Goal: Task Accomplishment & Management: Manage account settings

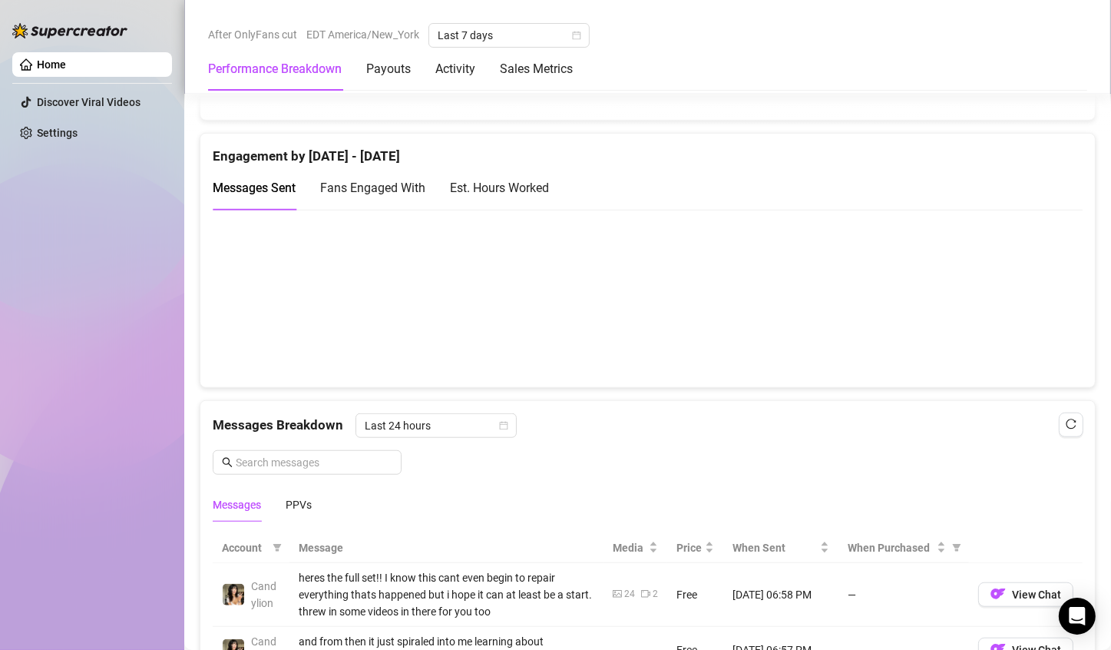
scroll to position [1070, 0]
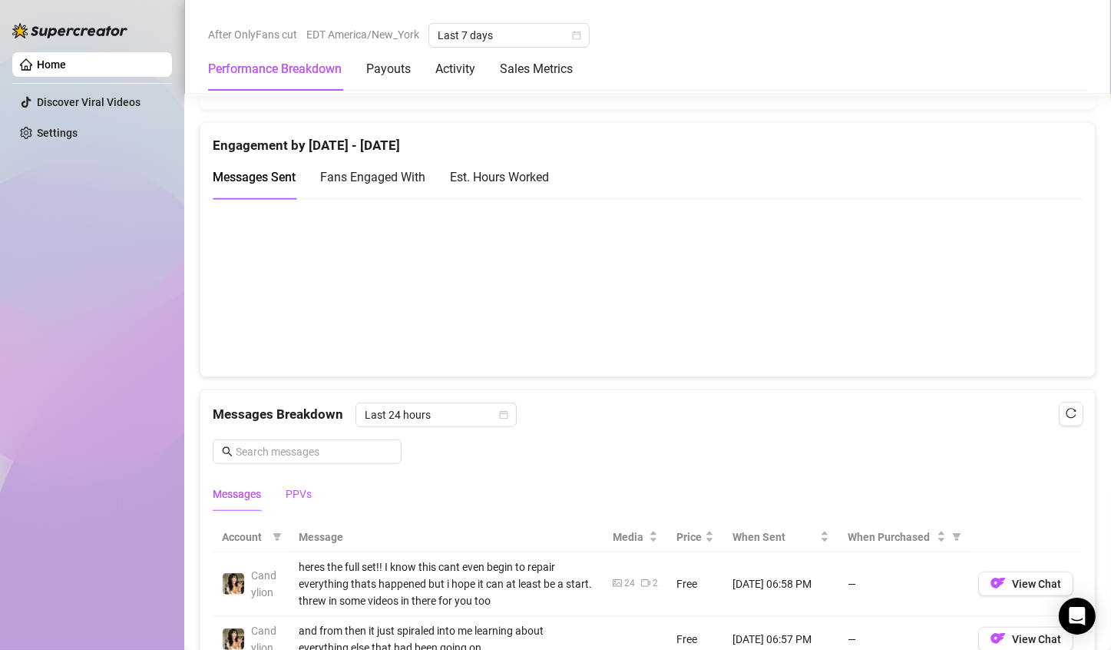
click at [296, 495] on div "PPVs" at bounding box center [299, 493] width 26 height 17
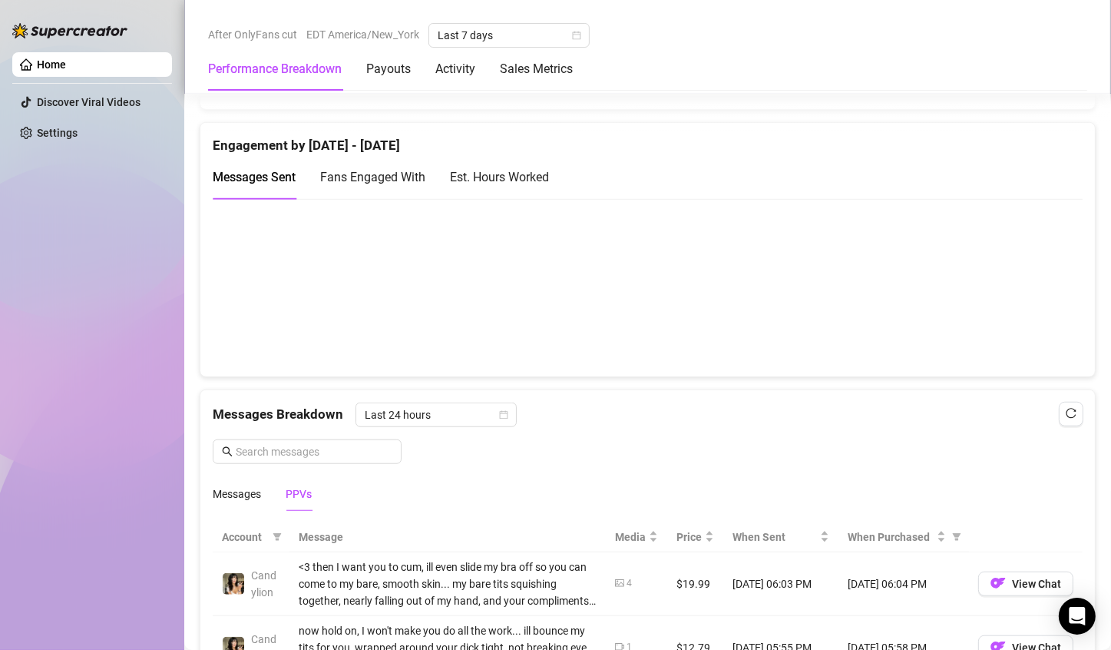
scroll to position [1341, 0]
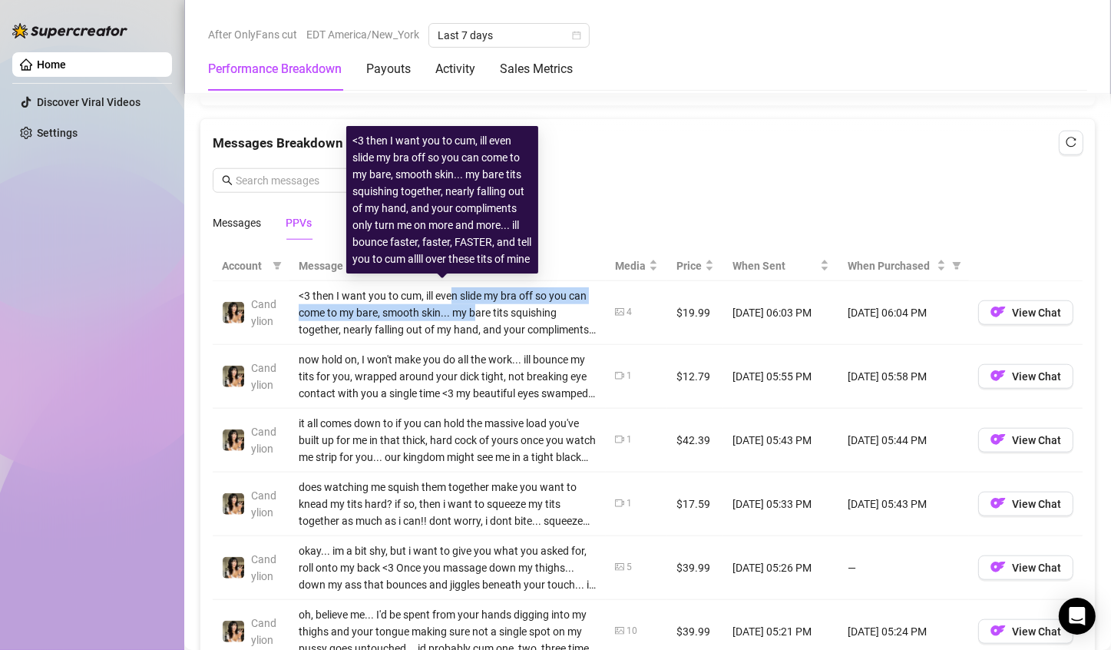
drag, startPoint x: 453, startPoint y: 283, endPoint x: 495, endPoint y: 303, distance: 47.0
click at [495, 303] on div "<3 then I want you to cum, ill even slide my bra off so you can come to my bare…" at bounding box center [448, 312] width 298 height 51
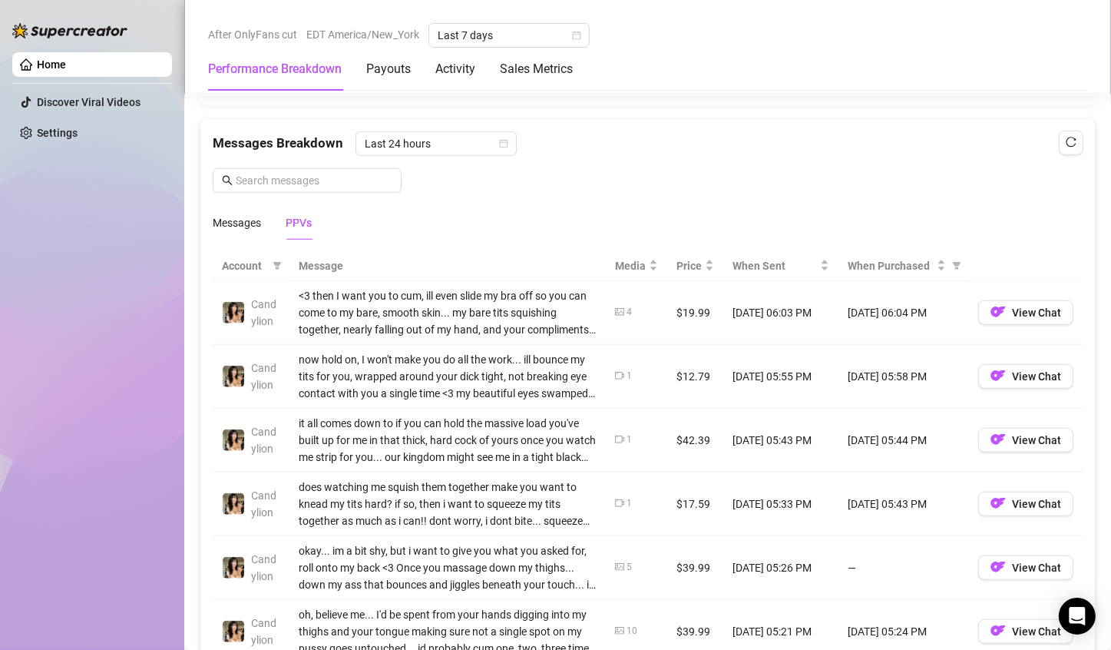
click at [555, 334] on td "<3 then I want you to cum, ill even slide my bra off so you can come to my bare…" at bounding box center [447, 313] width 316 height 64
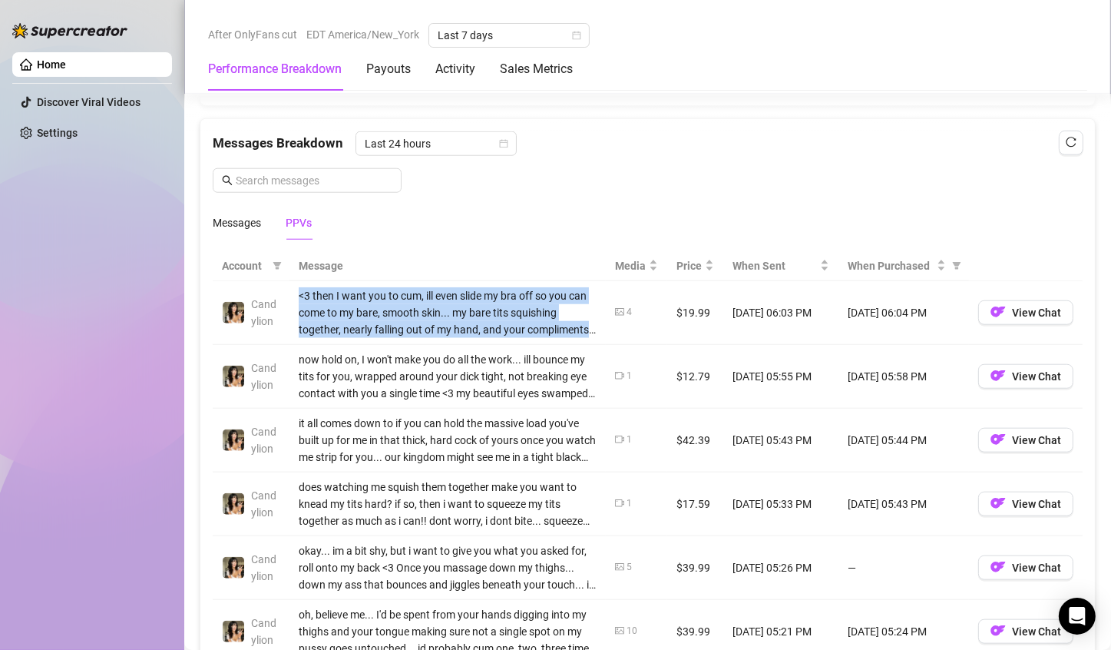
drag, startPoint x: 555, startPoint y: 334, endPoint x: 537, endPoint y: 307, distance: 32.6
click at [537, 307] on td "<3 then I want you to cum, ill even slide my bra off so you can come to my bare…" at bounding box center [447, 313] width 316 height 64
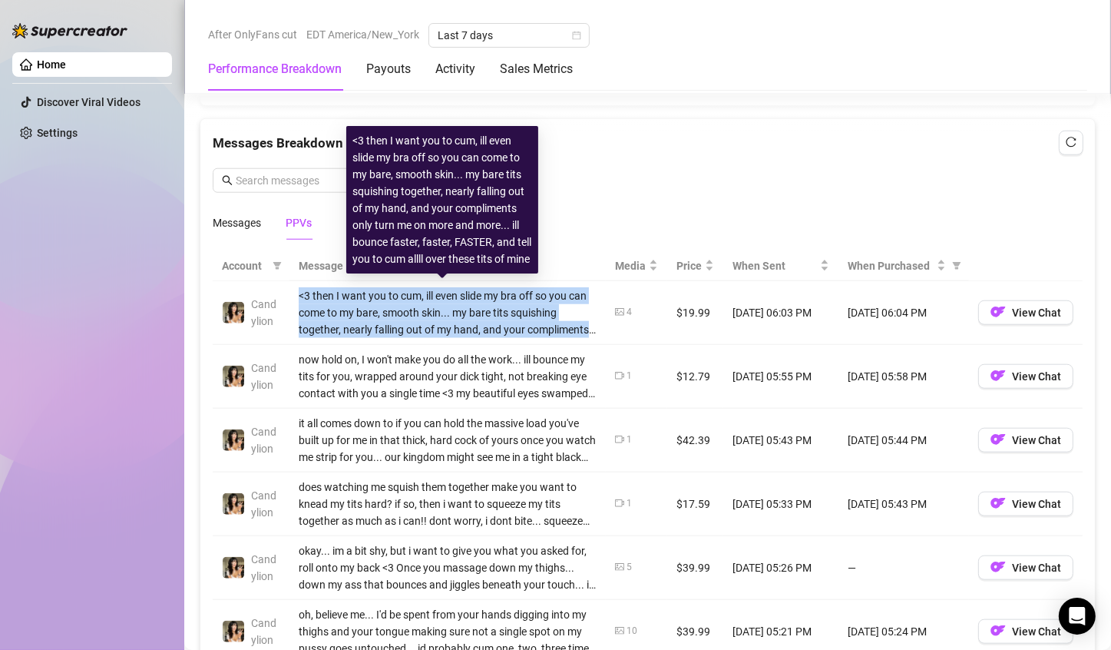
click at [537, 306] on div "<3 then I want you to cum, ill even slide my bra off so you can come to my bare…" at bounding box center [448, 312] width 298 height 51
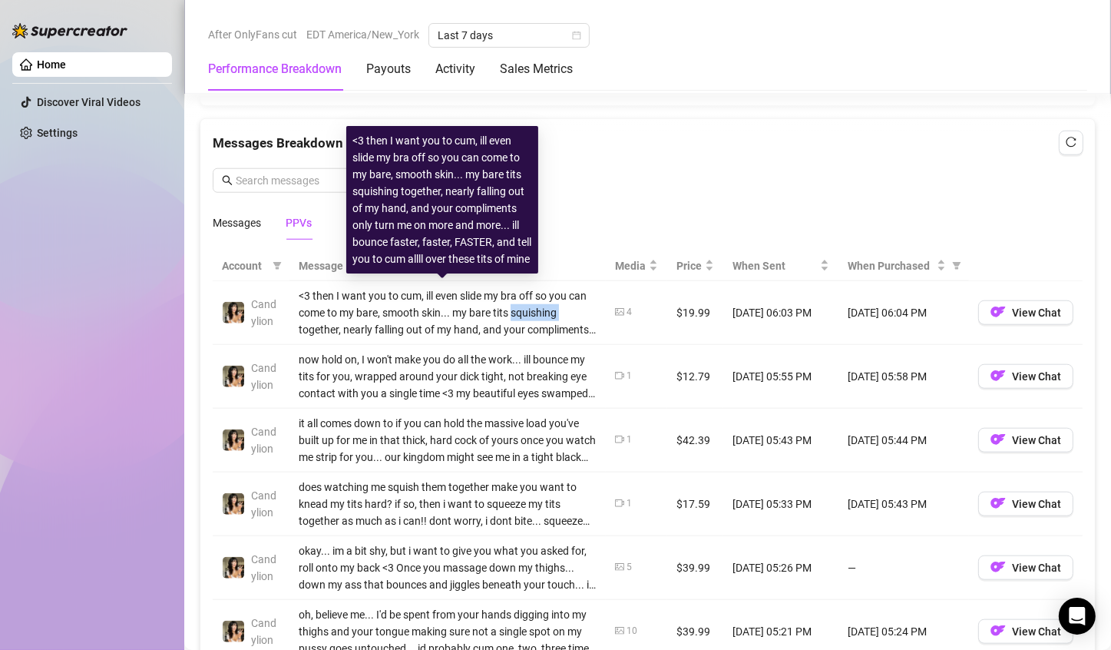
click at [537, 306] on div "<3 then I want you to cum, ill even slide my bra off so you can come to my bare…" at bounding box center [448, 312] width 298 height 51
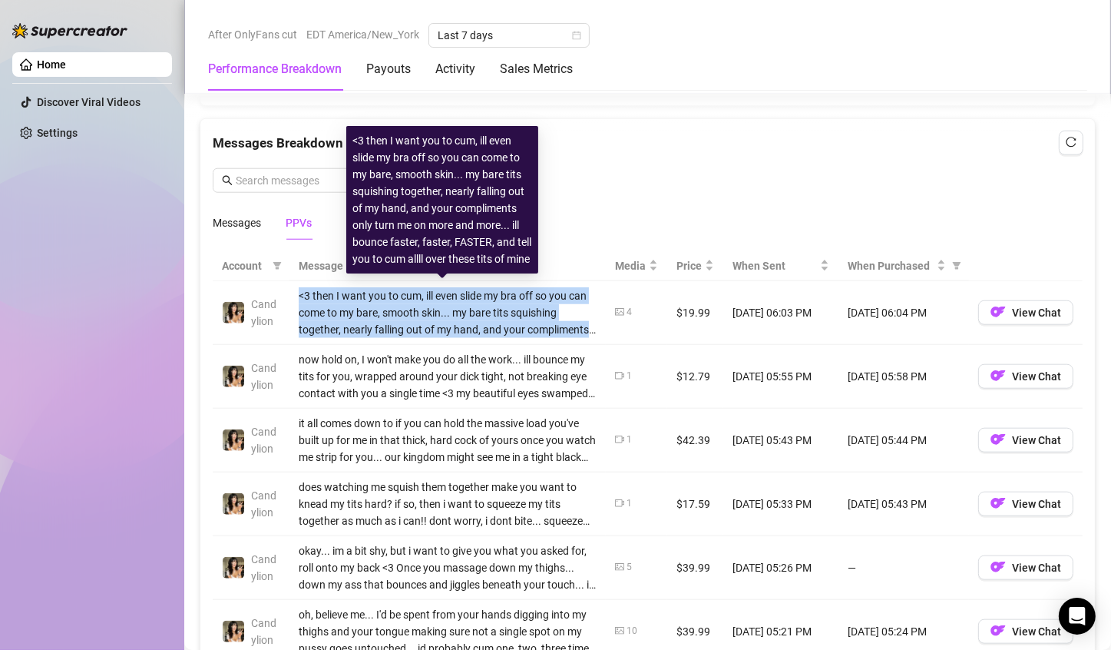
click at [537, 306] on div "<3 then I want you to cum, ill even slide my bra off so you can come to my bare…" at bounding box center [448, 312] width 298 height 51
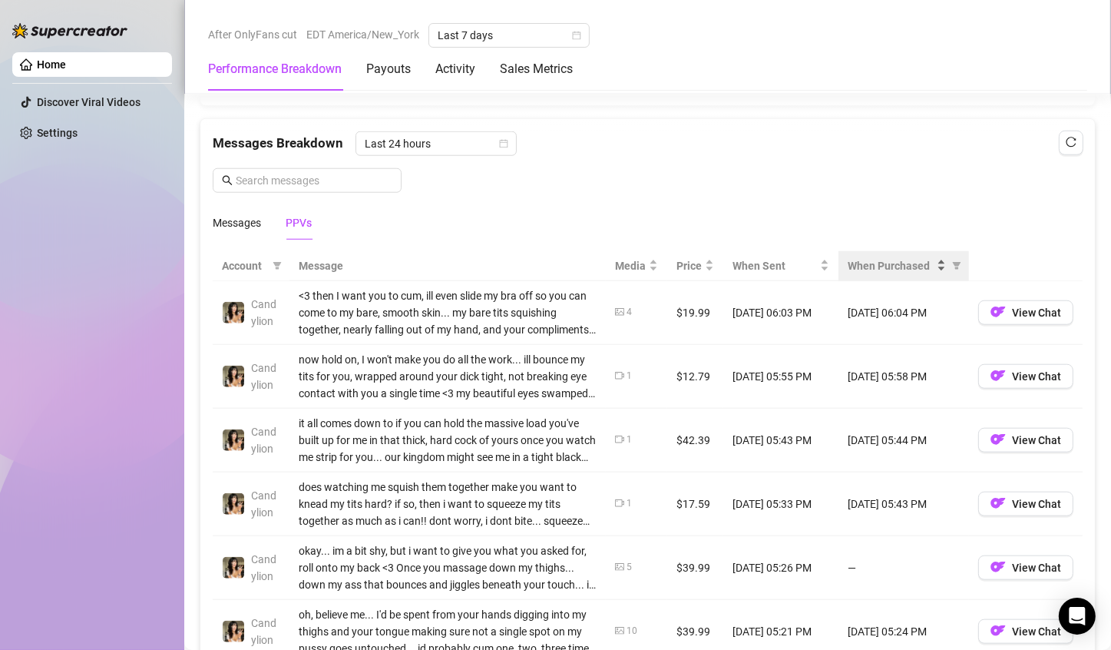
click at [890, 259] on span "When Purchased" at bounding box center [891, 265] width 86 height 17
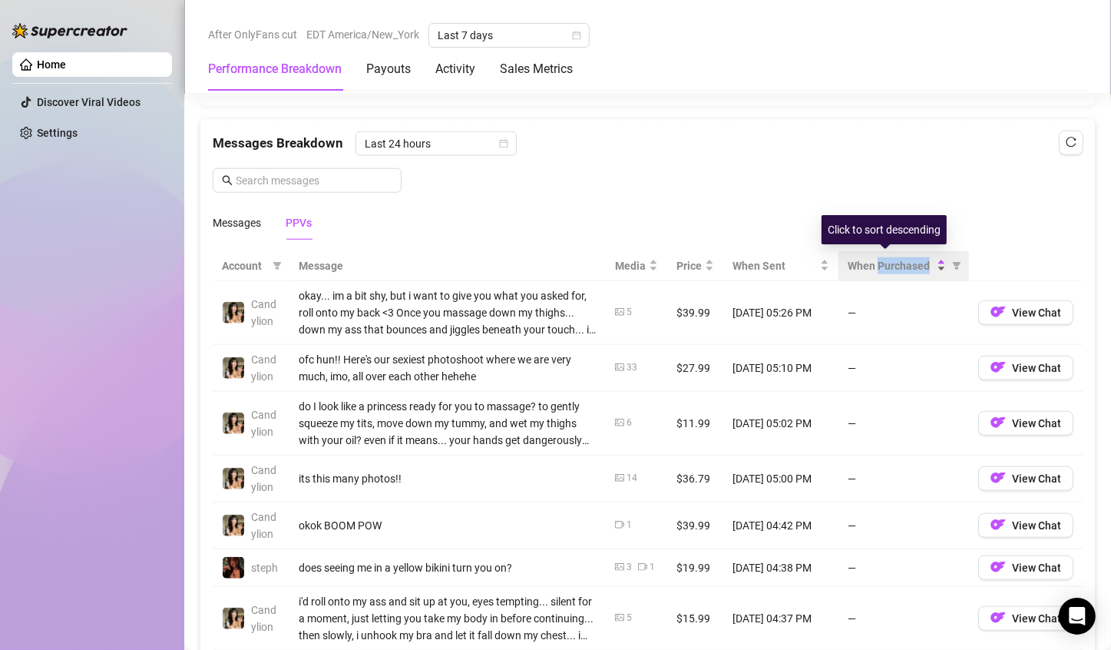
click at [890, 259] on span "When Purchased" at bounding box center [891, 265] width 86 height 17
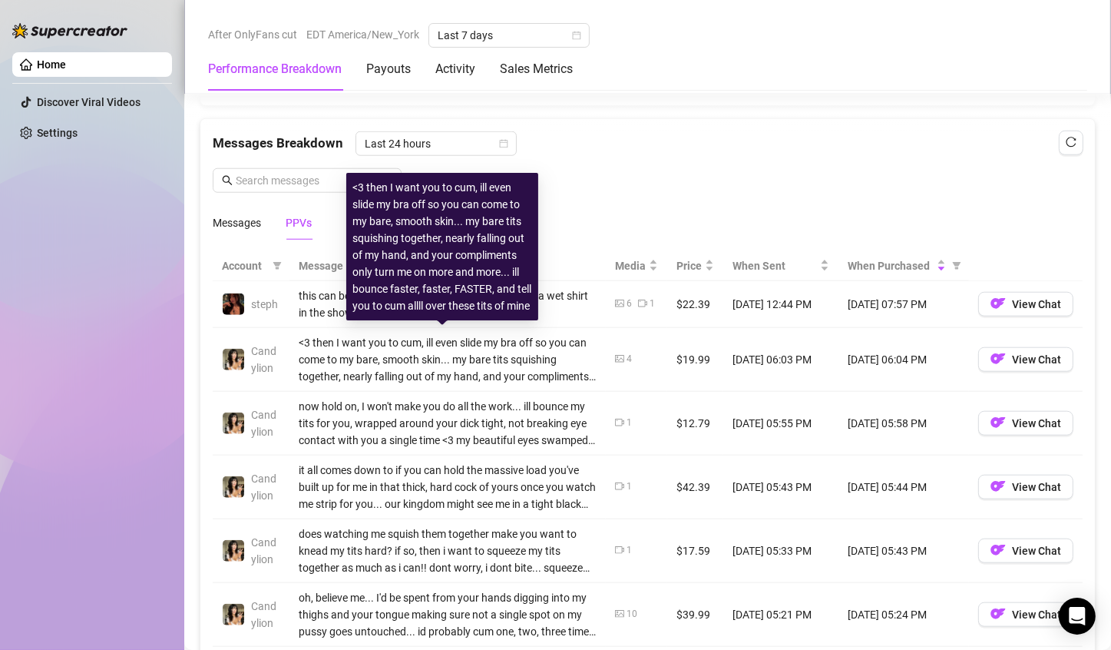
click at [319, 341] on div "<3 then I want you to cum, ill even slide my bra off so you can come to my bare…" at bounding box center [448, 359] width 298 height 51
drag, startPoint x: 319, startPoint y: 341, endPoint x: 368, endPoint y: 346, distance: 48.7
click at [368, 346] on div "<3 then I want you to cum, ill even slide my bra off so you can come to my bare…" at bounding box center [448, 359] width 298 height 51
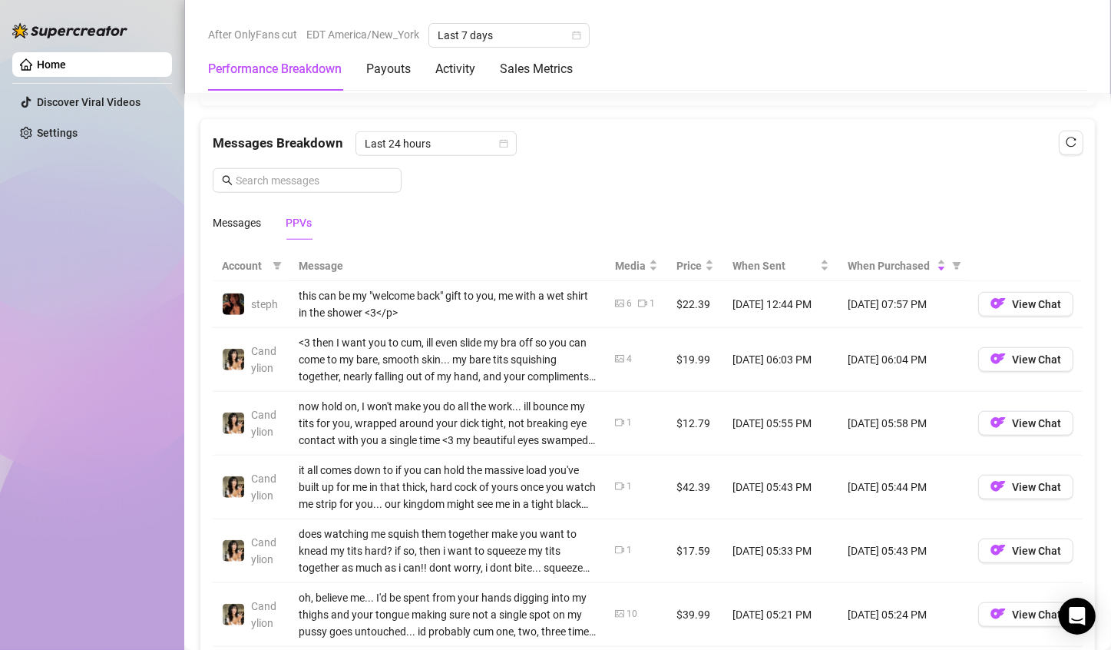
click at [319, 289] on div "this can be my "welcome back" gift to you, me with a wet shirt in the shower <3…" at bounding box center [448, 304] width 298 height 34
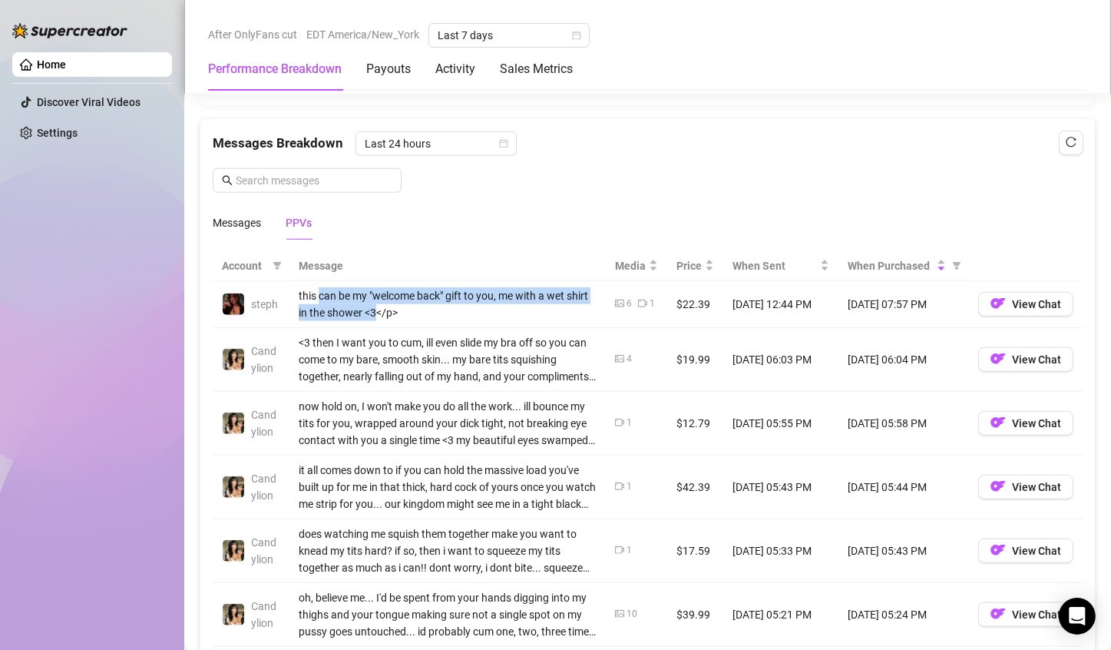
drag, startPoint x: 319, startPoint y: 289, endPoint x: 399, endPoint y: 303, distance: 81.2
click at [399, 303] on div "this can be my "welcome back" gift to you, me with a wet shirt in the shower <3…" at bounding box center [448, 304] width 298 height 34
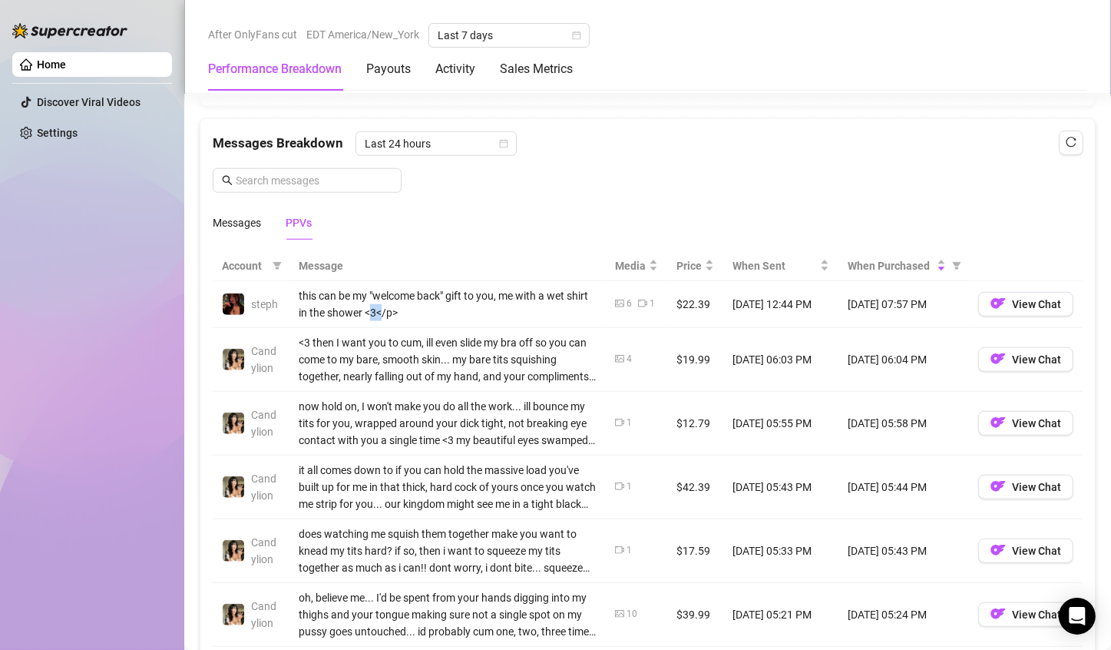
click at [395, 305] on div "this can be my "welcome back" gift to you, me with a wet shirt in the shower <3…" at bounding box center [448, 304] width 298 height 34
drag, startPoint x: 395, startPoint y: 305, endPoint x: 468, endPoint y: 307, distance: 73.0
click at [468, 307] on div "this can be my "welcome back" gift to you, me with a wet shirt in the shower <3…" at bounding box center [448, 304] width 298 height 34
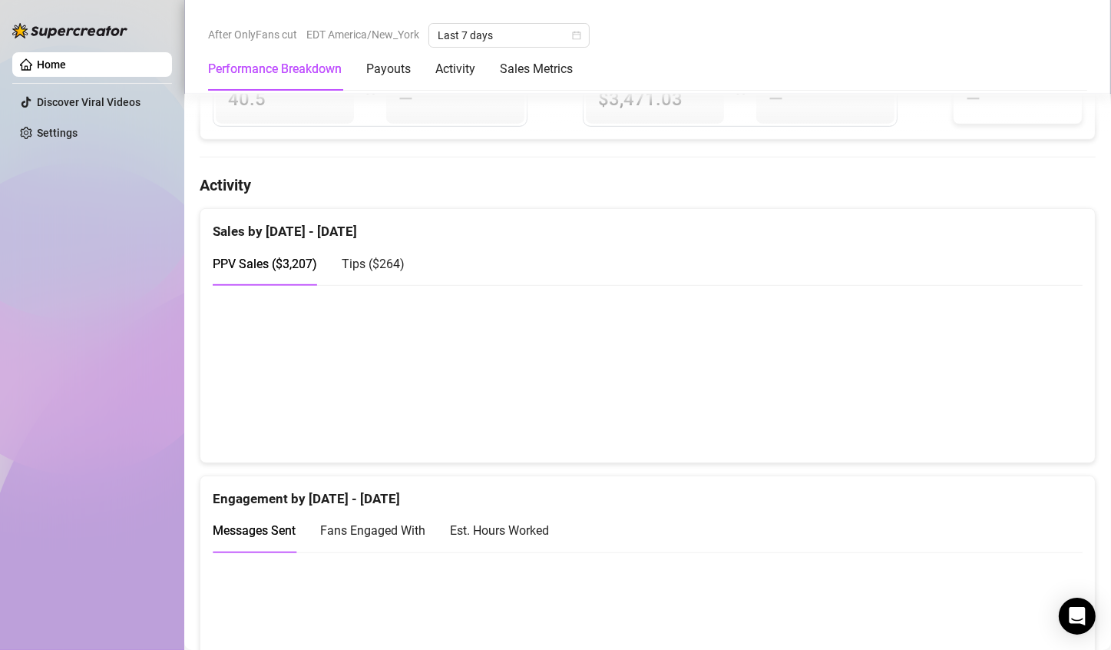
scroll to position [716, 0]
drag, startPoint x: 921, startPoint y: 413, endPoint x: 97, endPoint y: 294, distance: 832.5
click at [97, 294] on div "Home Discover Viral Videos Settings After OnlyFans cut EDT America/New_York Las…" at bounding box center [555, 325] width 1111 height 650
